Goal: Task Accomplishment & Management: Manage account settings

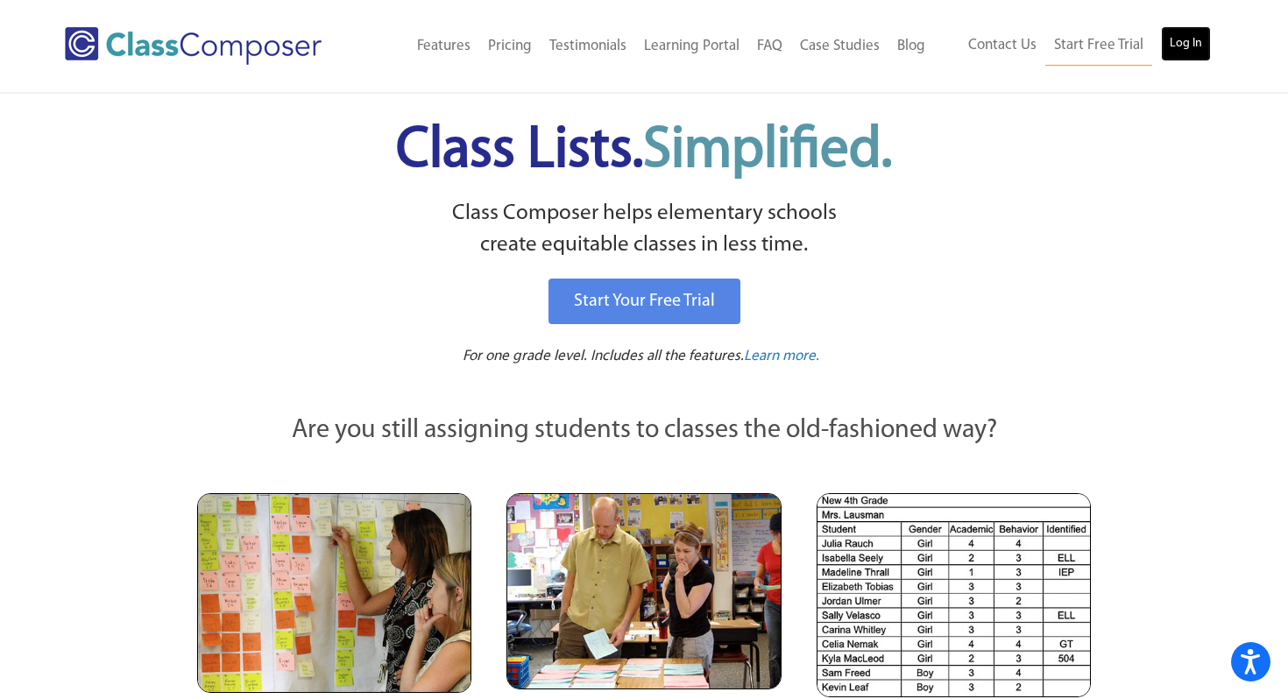
click at [1197, 30] on link "Log In" at bounding box center [1186, 43] width 50 height 35
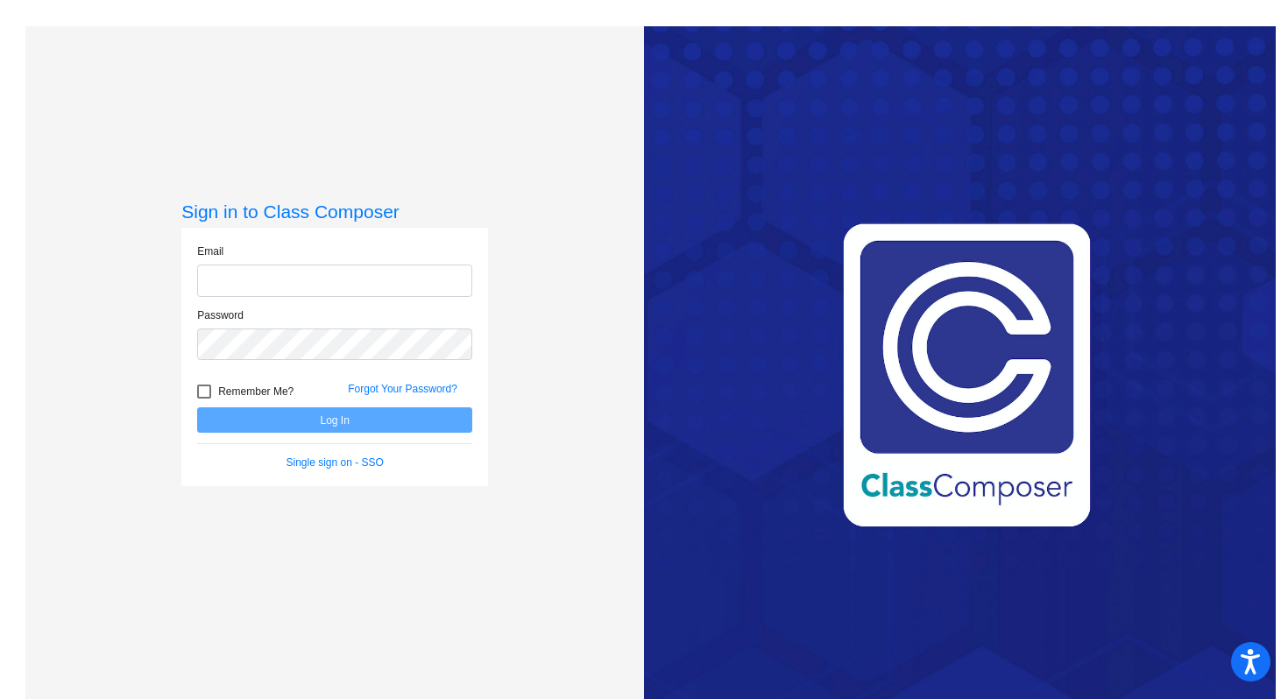
type input "kbaker@blainesd.org"
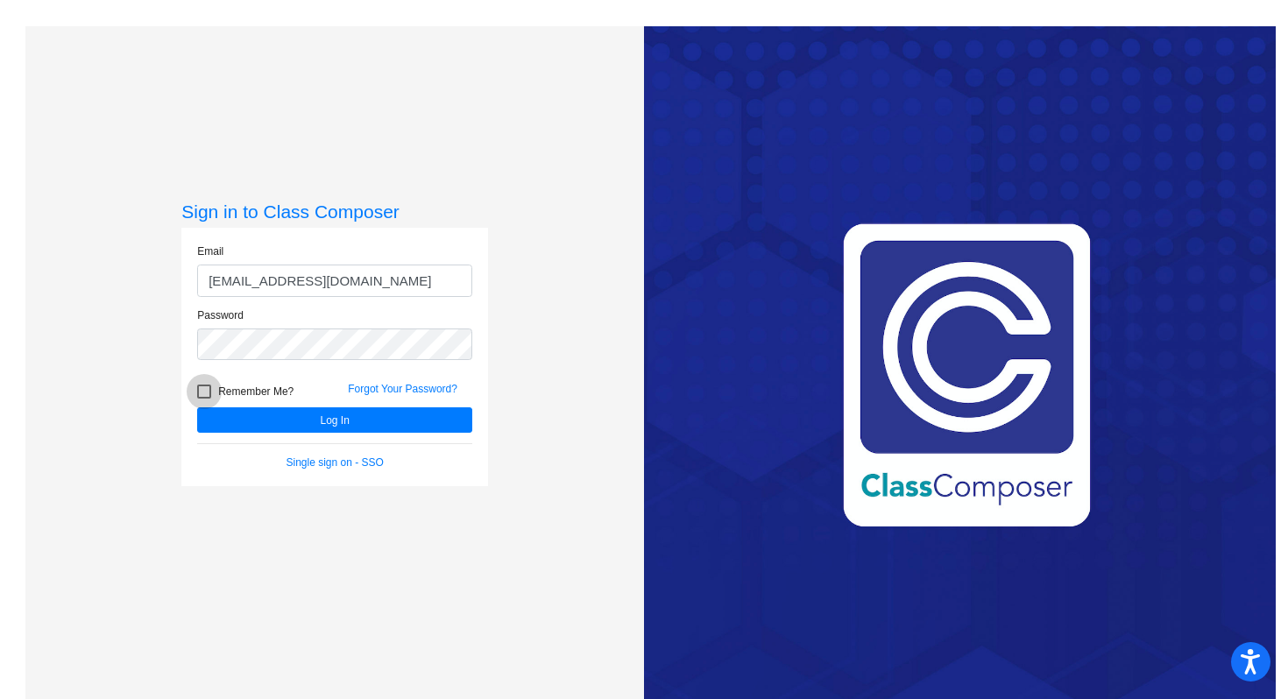
click at [202, 387] on div at bounding box center [204, 392] width 14 height 14
click at [203, 399] on input "Remember Me?" at bounding box center [203, 399] width 1 height 1
checkbox input "true"
click at [256, 418] on button "Log In" at bounding box center [334, 419] width 275 height 25
